Goal: Find specific page/section: Find specific page/section

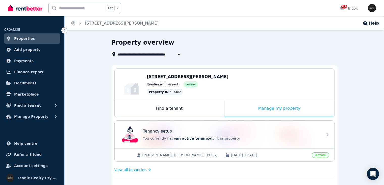
click at [76, 8] on input "text" at bounding box center [77, 8] width 57 height 10
type input "*"
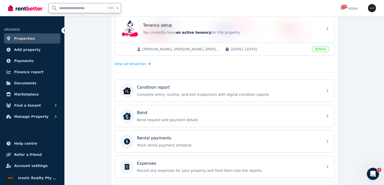
scroll to position [108, 0]
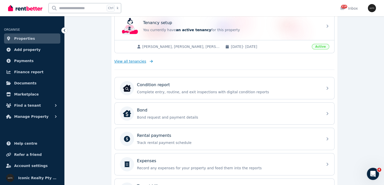
click at [139, 61] on span "View all tenancies" at bounding box center [131, 61] width 32 height 5
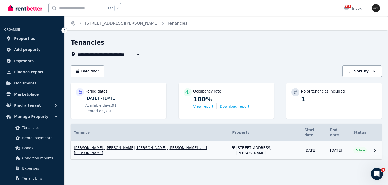
click at [181, 144] on link "View property details" at bounding box center [226, 150] width 311 height 18
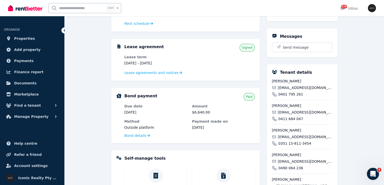
scroll to position [102, 0]
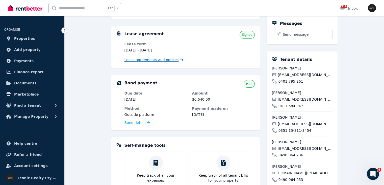
click at [169, 58] on span "Lease agreements and notices" at bounding box center [152, 59] width 54 height 5
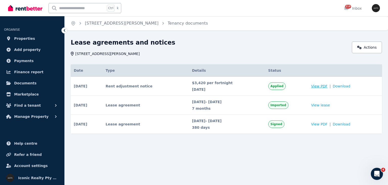
click at [325, 85] on span "View PDF" at bounding box center [319, 85] width 16 height 5
